Goal: Task Accomplishment & Management: Manage account settings

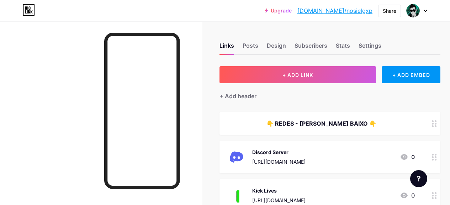
click at [421, 11] on div at bounding box center [417, 10] width 21 height 13
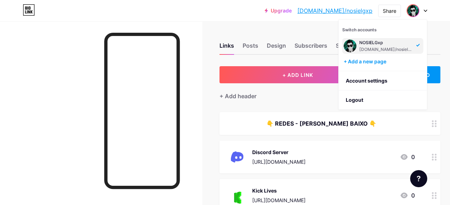
click at [378, 43] on div "NOSIELGxp" at bounding box center [386, 43] width 55 height 6
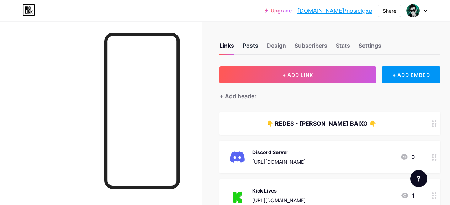
click at [255, 48] on div "Posts" at bounding box center [251, 47] width 16 height 13
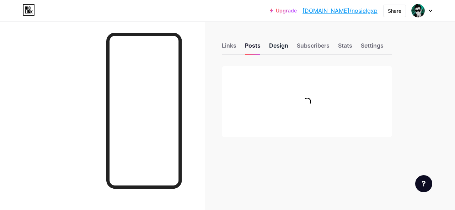
click at [273, 44] on div "Design" at bounding box center [278, 47] width 19 height 13
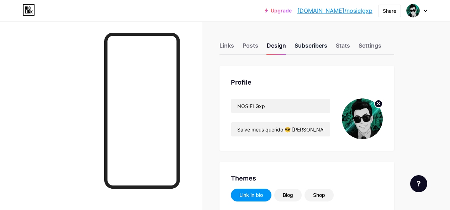
click at [308, 44] on div "Subscribers" at bounding box center [311, 47] width 33 height 13
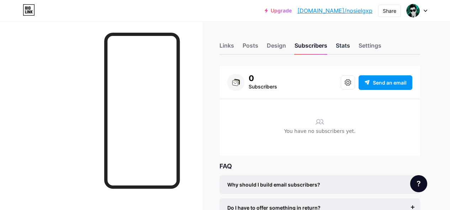
click at [340, 44] on div "Stats" at bounding box center [343, 47] width 14 height 13
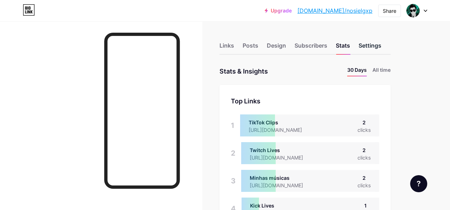
scroll to position [210, 450]
click at [374, 44] on div "Settings" at bounding box center [370, 47] width 23 height 13
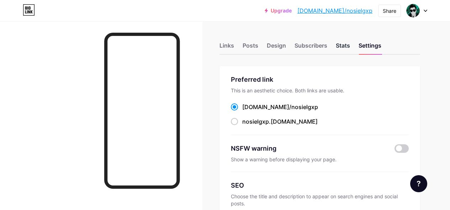
click at [347, 52] on div "Stats" at bounding box center [343, 47] width 14 height 13
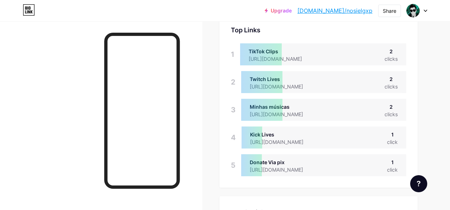
scroll to position [210, 450]
drag, startPoint x: 352, startPoint y: 55, endPoint x: 269, endPoint y: 59, distance: 83.0
click at [269, 59] on div "TikTok Clips https://www.tiktok.com/@nosielgxp 2 clicks" at bounding box center [323, 54] width 166 height 22
click at [313, 59] on div "[URL][DOMAIN_NAME]" at bounding box center [281, 58] width 65 height 7
click at [344, 88] on div "Twitch Lives https://twitch.tv/nosielgxp 2 clicks" at bounding box center [323, 82] width 165 height 22
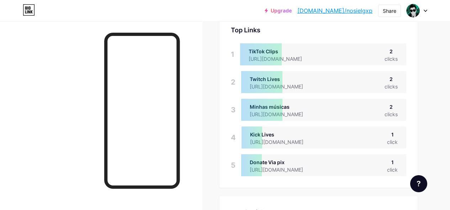
click at [393, 86] on div "clicks" at bounding box center [391, 86] width 13 height 7
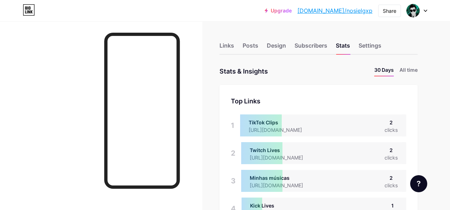
scroll to position [210, 450]
